Goal: Transaction & Acquisition: Purchase product/service

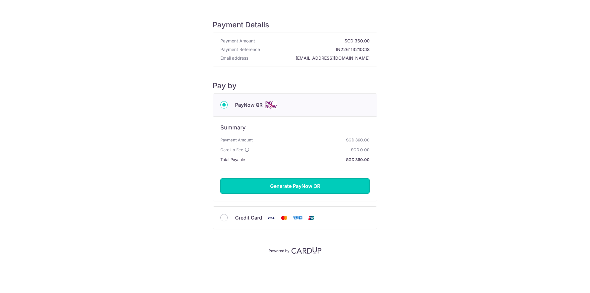
drag, startPoint x: 319, startPoint y: 188, endPoint x: 269, endPoint y: 222, distance: 60.1
click at [271, 222] on div "PayNow QR Summary Payment Amount SGD 360.00 CardUp Fee SGD 0.00 Total Payable S…" at bounding box center [295, 161] width 165 height 136
click at [239, 217] on span "Credit Card" at bounding box center [248, 217] width 27 height 7
click at [228, 217] on input "Credit Card" at bounding box center [223, 217] width 7 height 7
radio input "true"
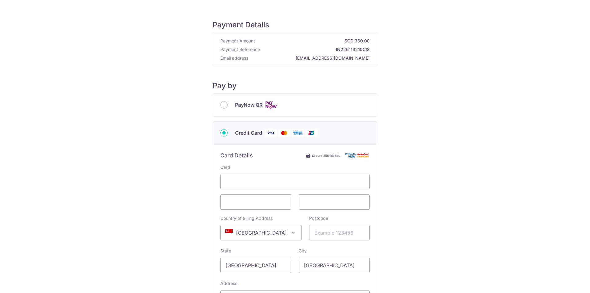
click at [501, 165] on div "Payment Details Payment Amount SGD 360.00 Payment Reference IN226113210CIS Emai…" at bounding box center [295, 185] width 561 height 351
click at [276, 237] on span "[GEOGRAPHIC_DATA]" at bounding box center [261, 232] width 81 height 15
type input "ph"
select select "178"
click at [487, 220] on div "Payment Details Payment Amount SGD 360.00 Payment Reference IN226113210CIS Emai…" at bounding box center [295, 185] width 561 height 351
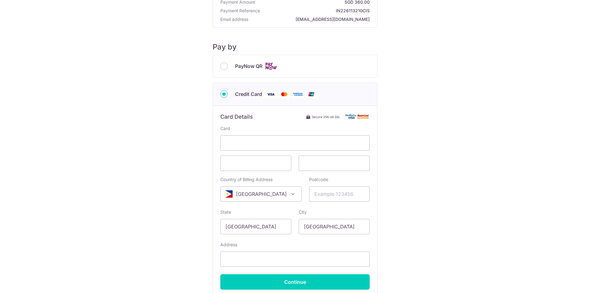
scroll to position [92, 0]
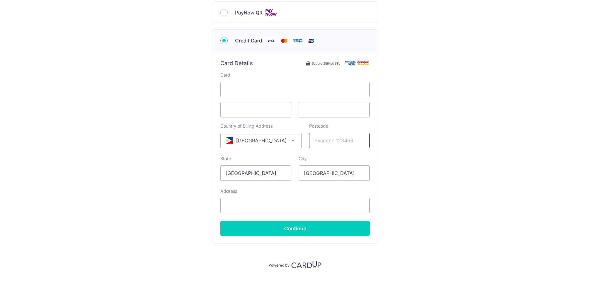
click at [327, 139] on input "Postcode" at bounding box center [339, 140] width 61 height 15
type input "1300"
click at [265, 174] on input "[GEOGRAPHIC_DATA]" at bounding box center [255, 172] width 71 height 15
drag, startPoint x: 202, startPoint y: 171, endPoint x: 184, endPoint y: 171, distance: 17.5
click at [184, 171] on div "Payment Details Payment Amount SGD 360.00 Payment Reference IN226113210CIS Emai…" at bounding box center [295, 93] width 561 height 351
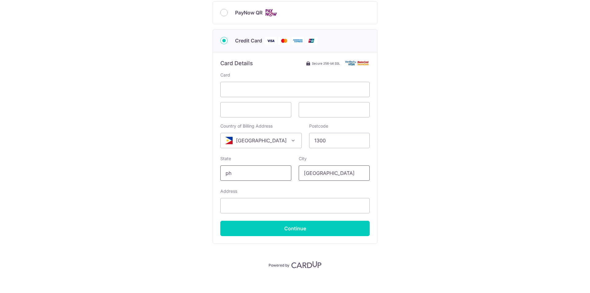
type input "ph"
drag, startPoint x: 337, startPoint y: 172, endPoint x: 269, endPoint y: 175, distance: 68.0
click at [269, 175] on div "State ph Please enter a valid state name City [GEOGRAPHIC_DATA]" at bounding box center [295, 168] width 157 height 25
type input "[GEOGRAPHIC_DATA]"
drag, startPoint x: 281, startPoint y: 204, endPoint x: 281, endPoint y: 208, distance: 4.3
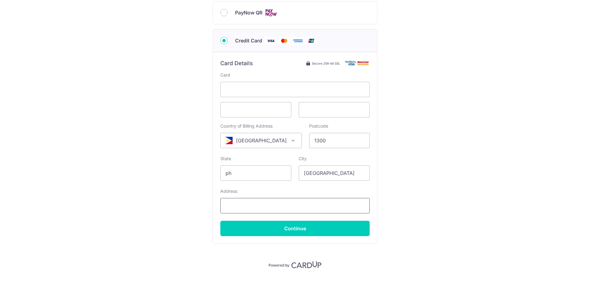
click at [281, 204] on input "Address" at bounding box center [294, 205] width 149 height 15
type input "[GEOGRAPHIC_DATA]"
click at [466, 185] on div "Payment Details Payment Amount SGD 360.00 Payment Reference IN226113210CIS Emai…" at bounding box center [295, 93] width 561 height 351
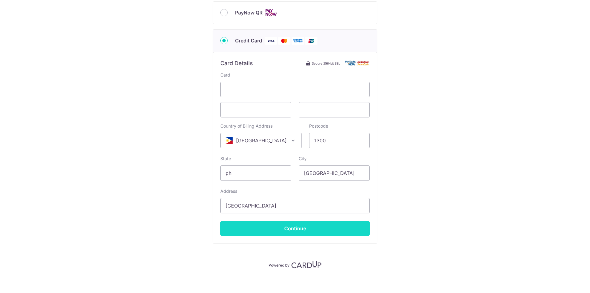
click at [302, 230] on input "Continue" at bounding box center [294, 228] width 149 height 15
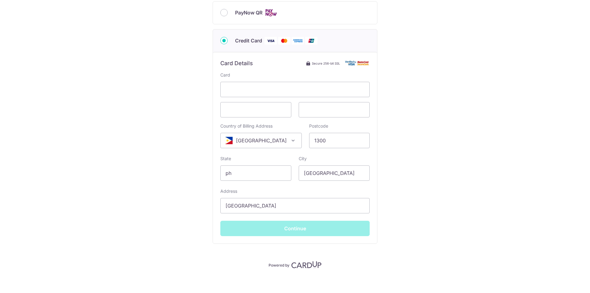
scroll to position [0, 0]
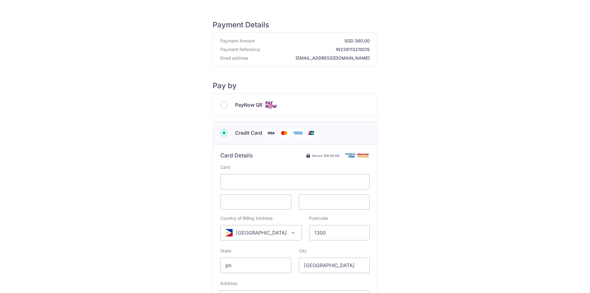
type input "**** 4308"
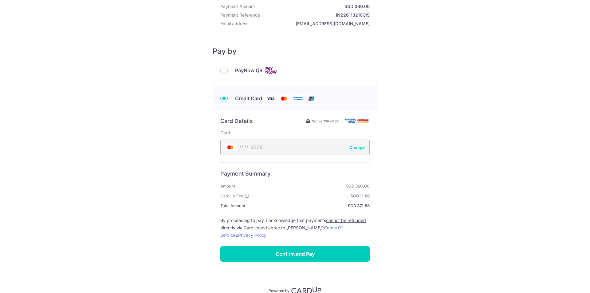
scroll to position [64, 0]
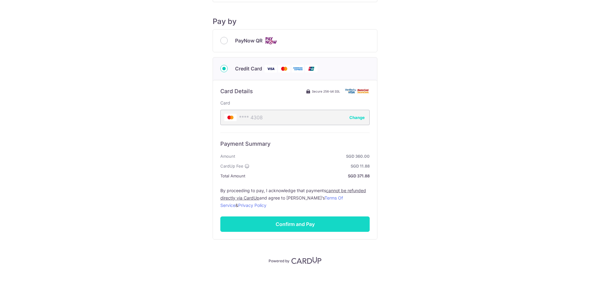
click at [295, 226] on input "Confirm and Pay" at bounding box center [294, 223] width 149 height 15
